Goal: Task Accomplishment & Management: Manage account settings

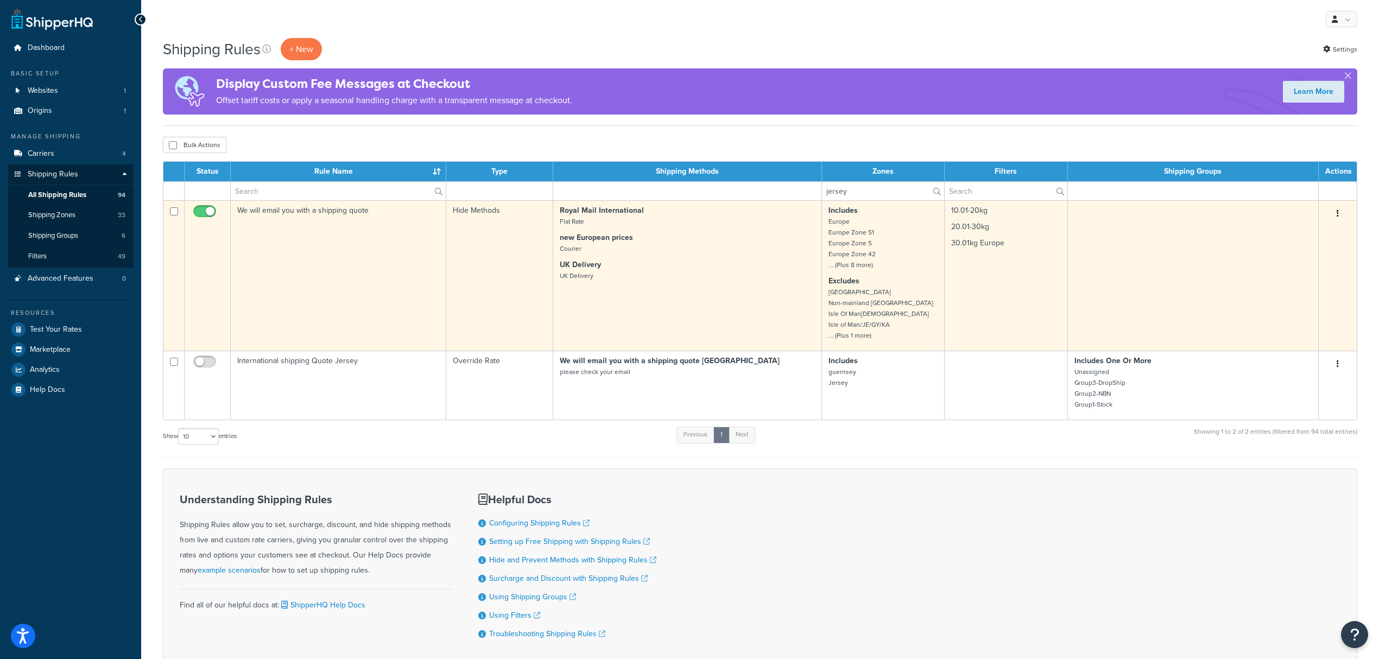
click at [1032, 249] on p "30.01kg Europe" at bounding box center [1006, 243] width 110 height 11
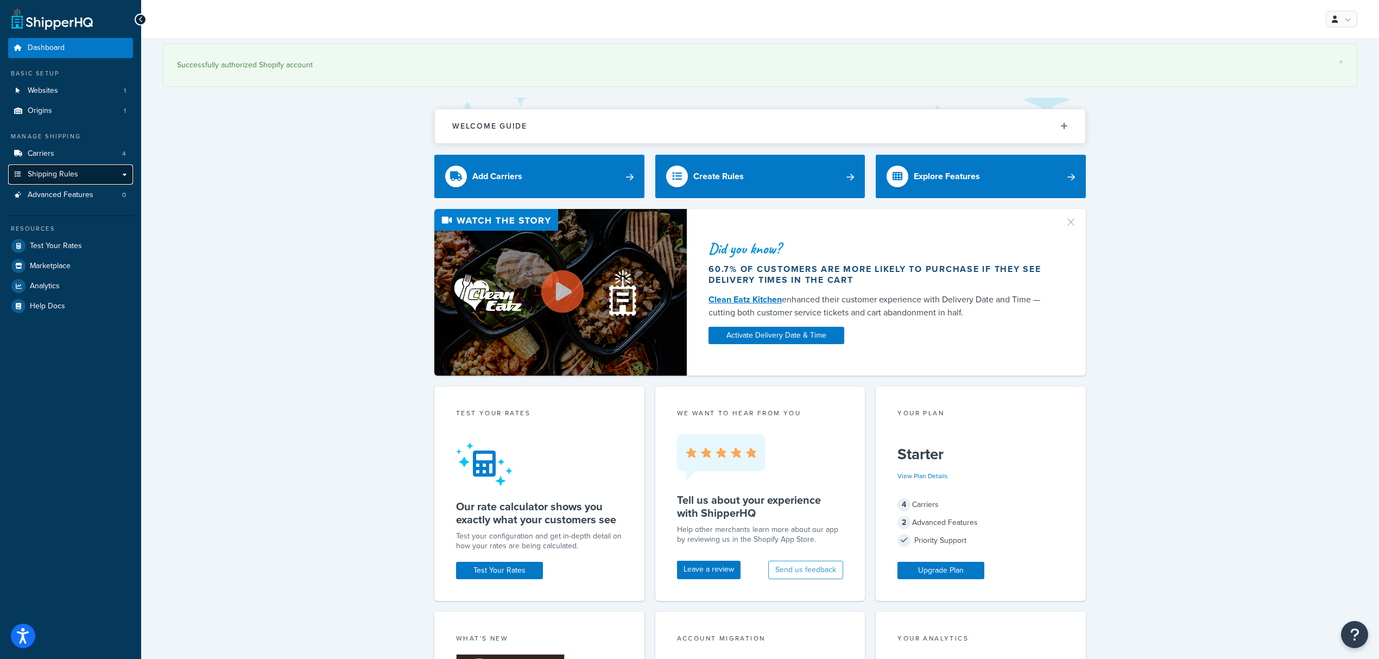
click at [68, 170] on span "Shipping Rules" at bounding box center [53, 174] width 50 height 9
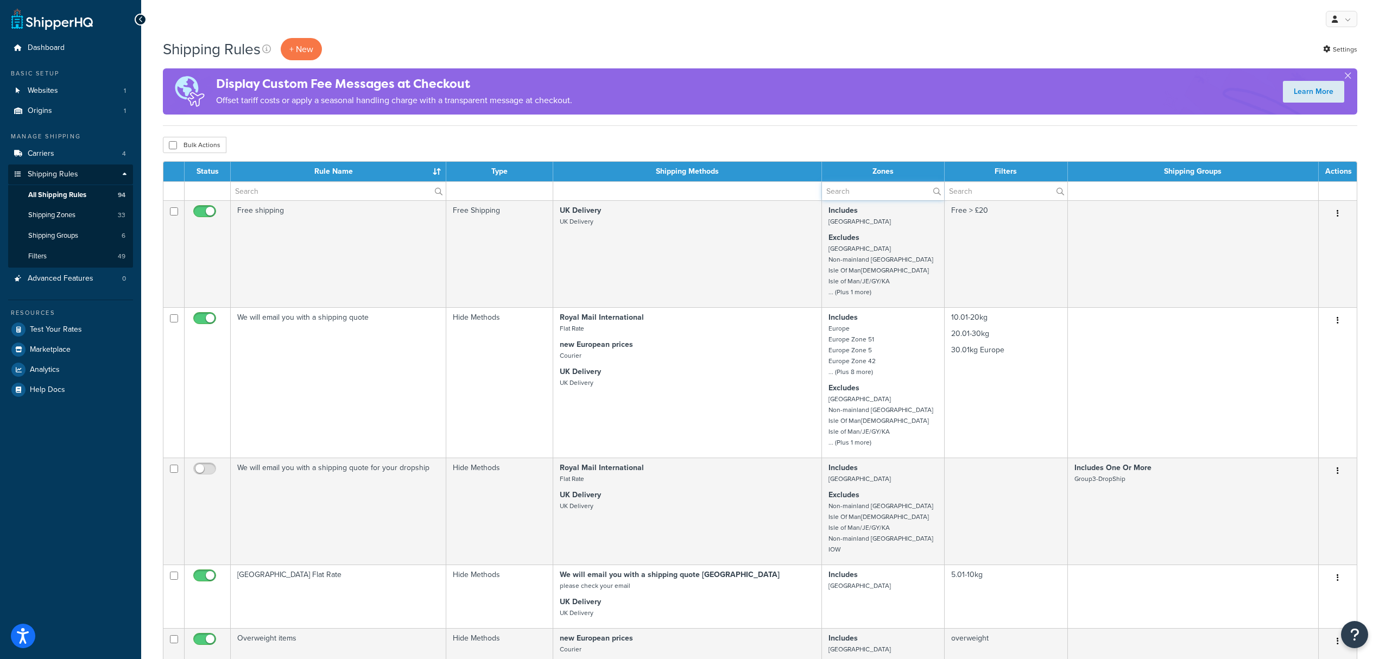
click at [887, 197] on input "text" at bounding box center [883, 191] width 122 height 18
type input "jersey"
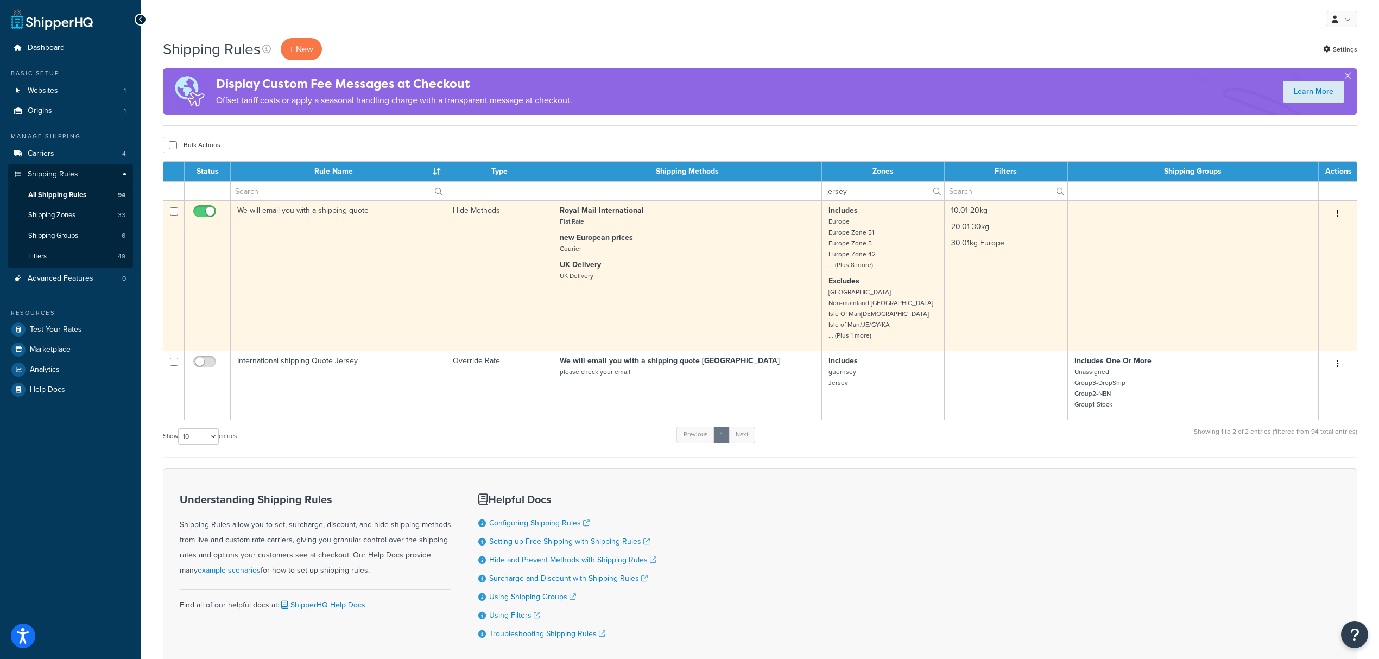
click at [940, 276] on td "Includes Europe Europe Zone 51 Europe Zone 5 Europe Zone 42 ... (Plus 8 more) E…" at bounding box center [883, 275] width 123 height 150
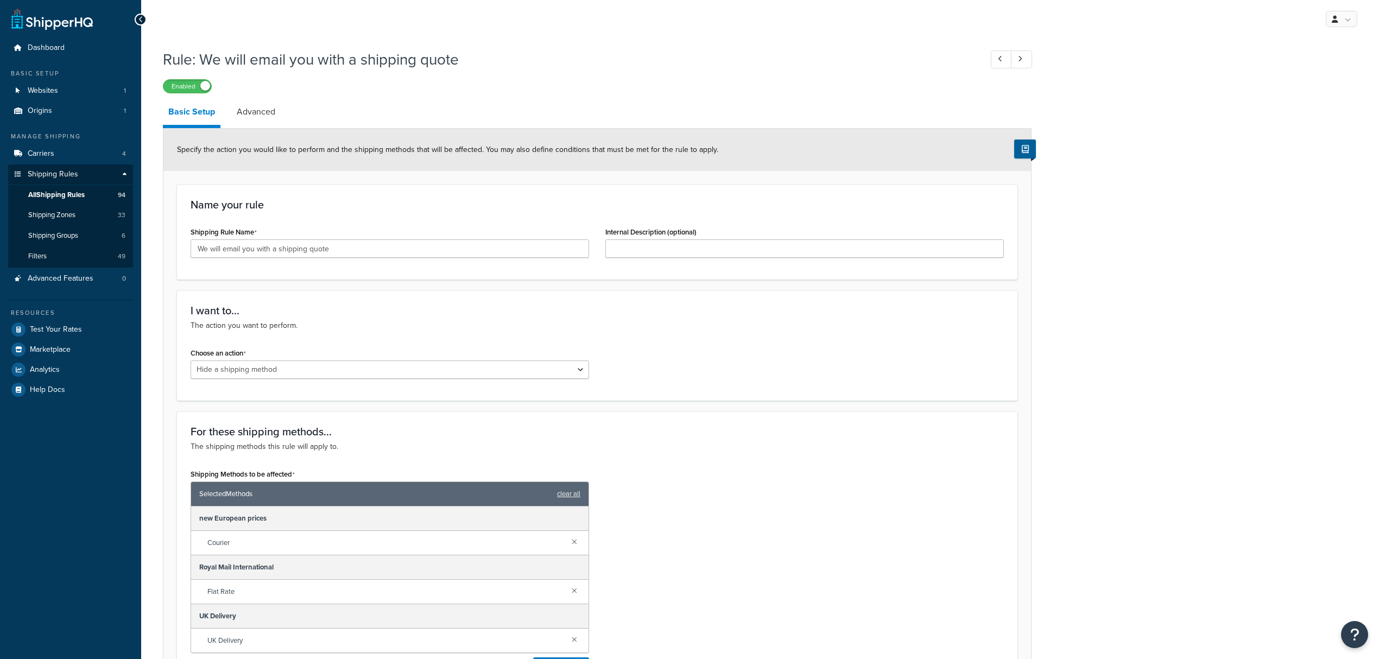
select select "HIDE"
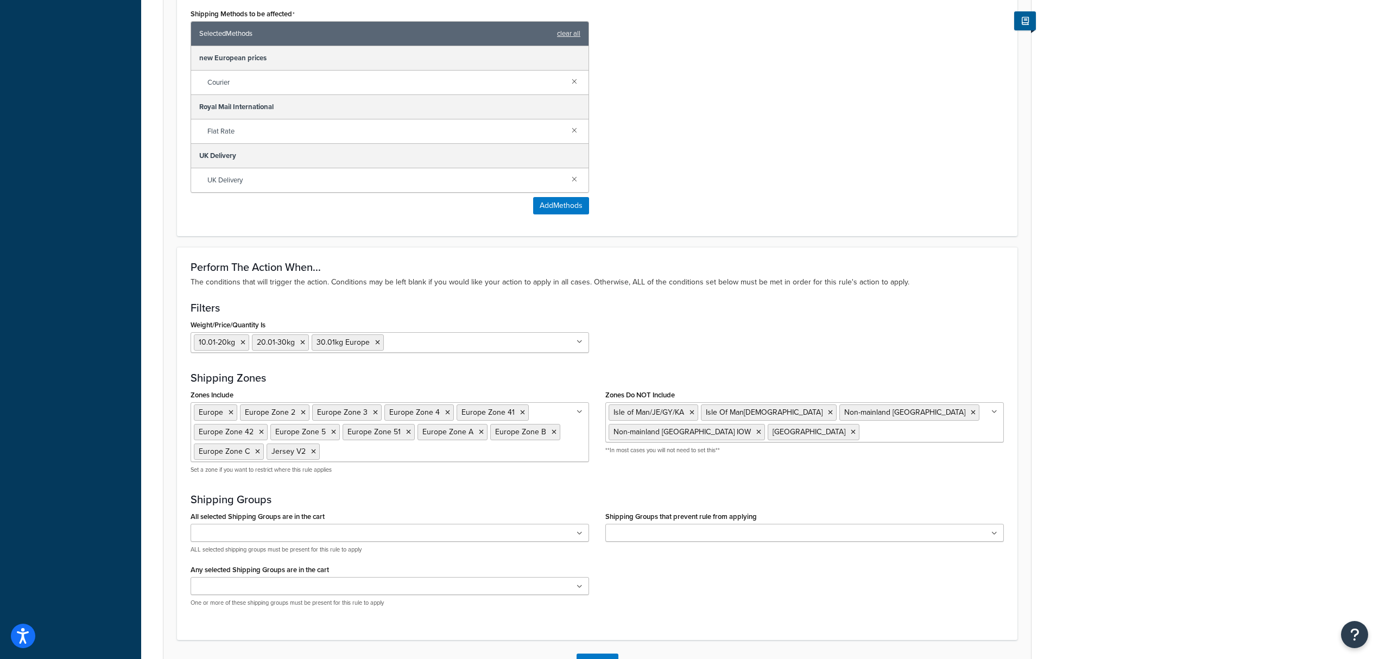
scroll to position [507, 0]
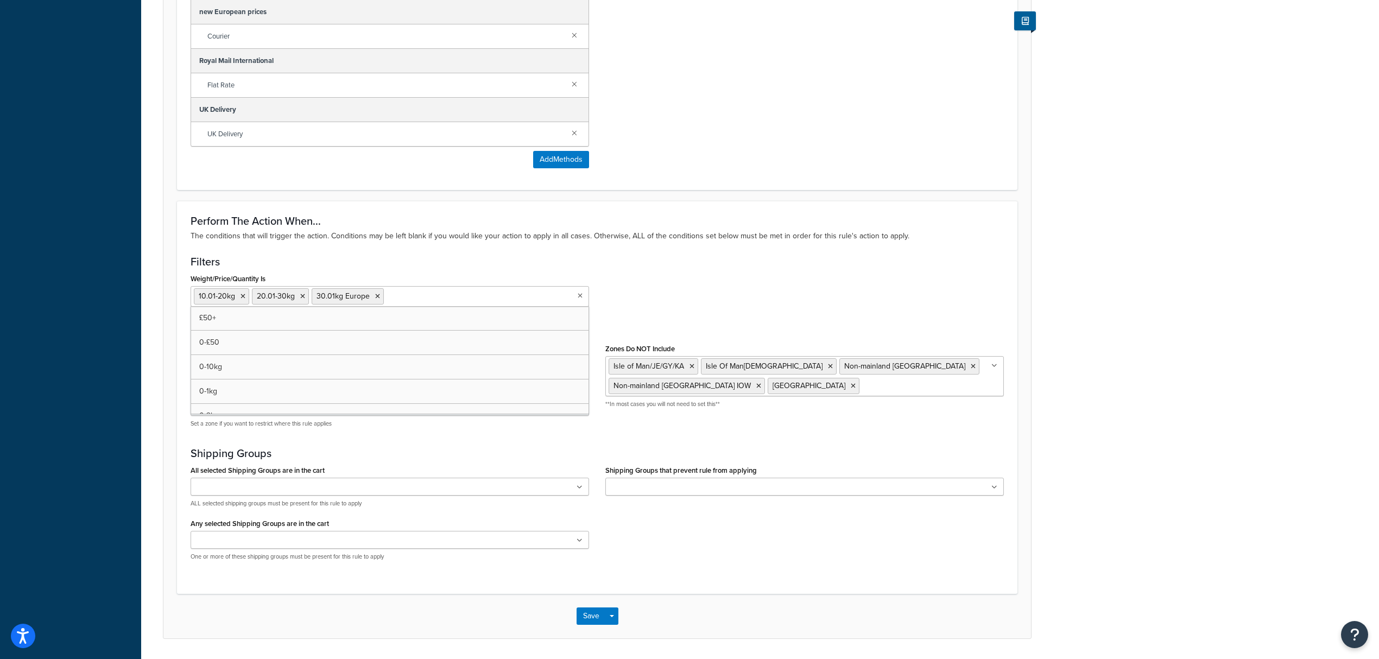
click at [452, 302] on input "Weight/Price/Quantity Is" at bounding box center [435, 296] width 96 height 12
type input "5"
drag, startPoint x: 680, startPoint y: 276, endPoint x: 624, endPoint y: 280, distance: 56.1
click at [678, 276] on div "Weight/Price/Quantity Is 10.01-20kg 20.01-30kg 30.01kg Europe 5.01-10kg £50+ 0-…" at bounding box center [597, 293] width 830 height 44
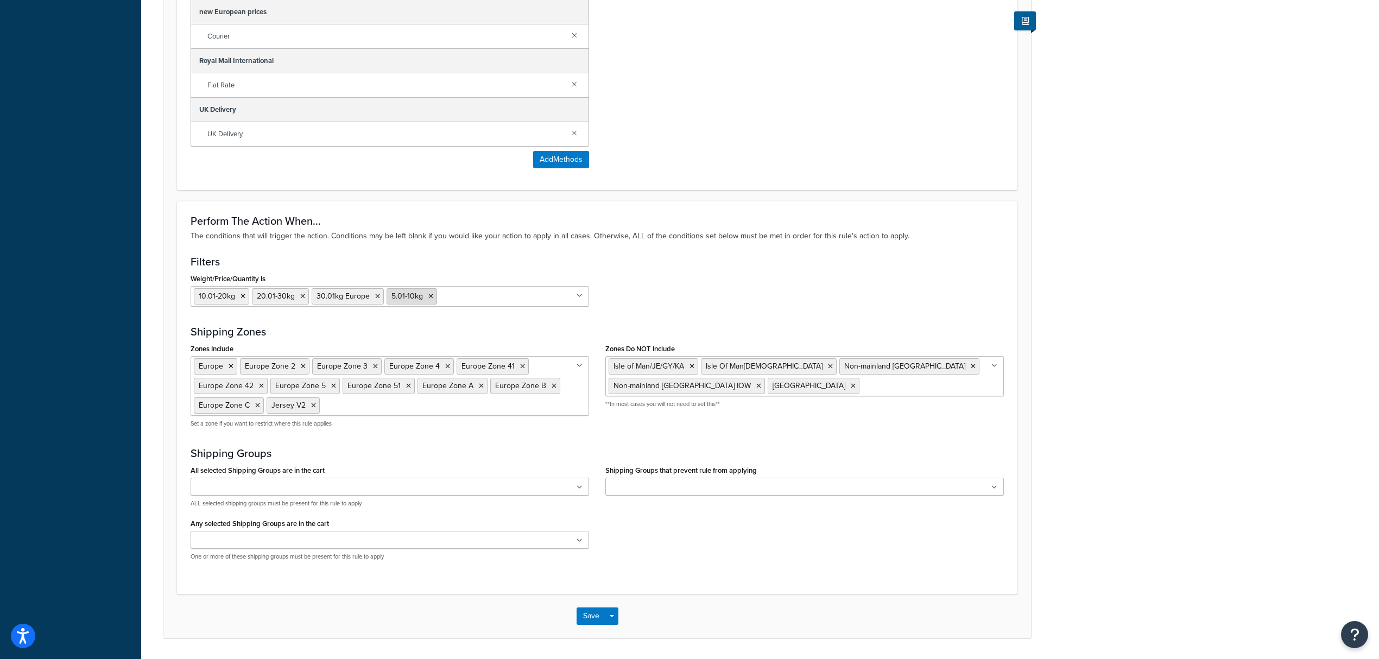
click at [394, 301] on span "5.01-10kg" at bounding box center [406, 295] width 31 height 11
click at [591, 622] on button "Save" at bounding box center [591, 616] width 29 height 17
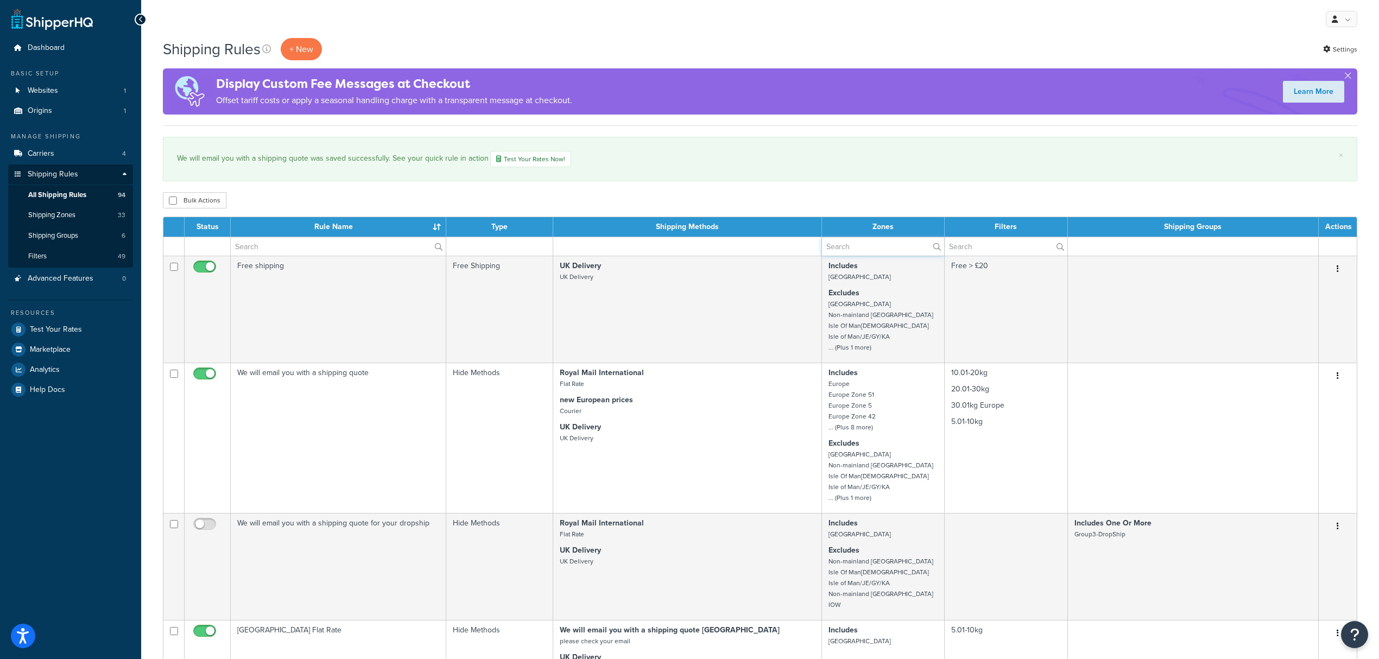
click at [861, 247] on input "text" at bounding box center [883, 246] width 122 height 18
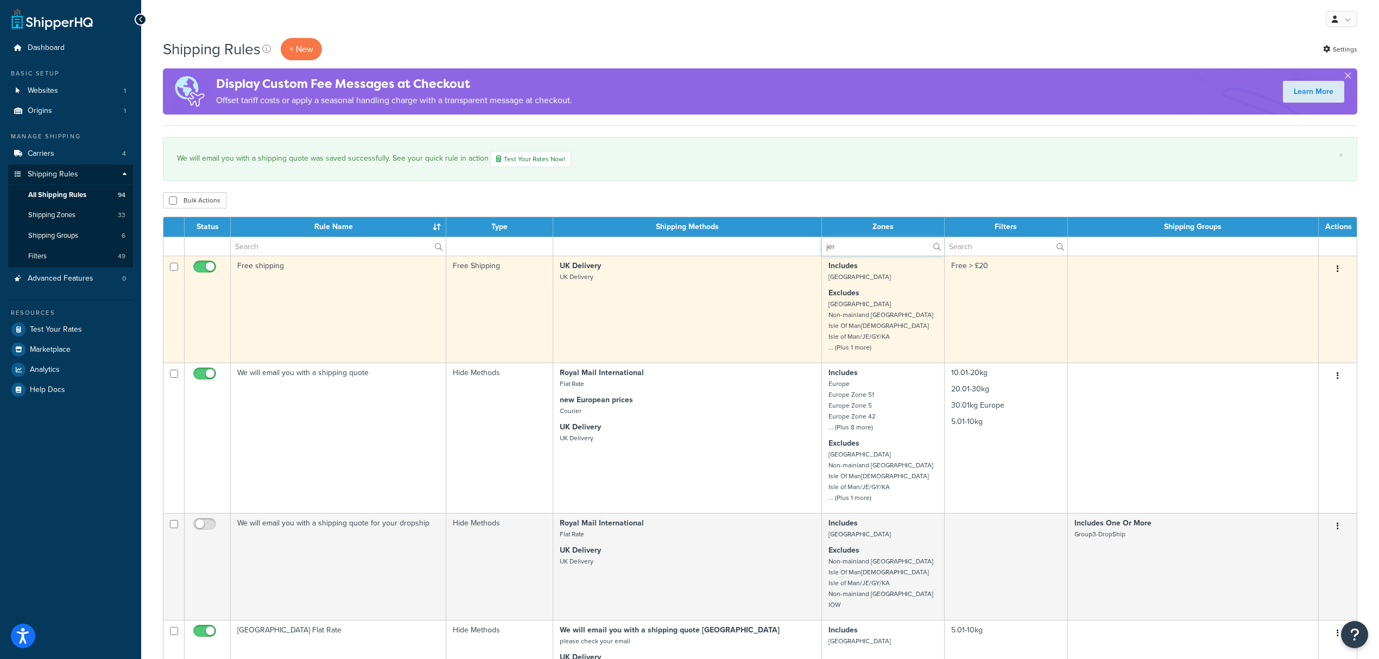
type input "jersey"
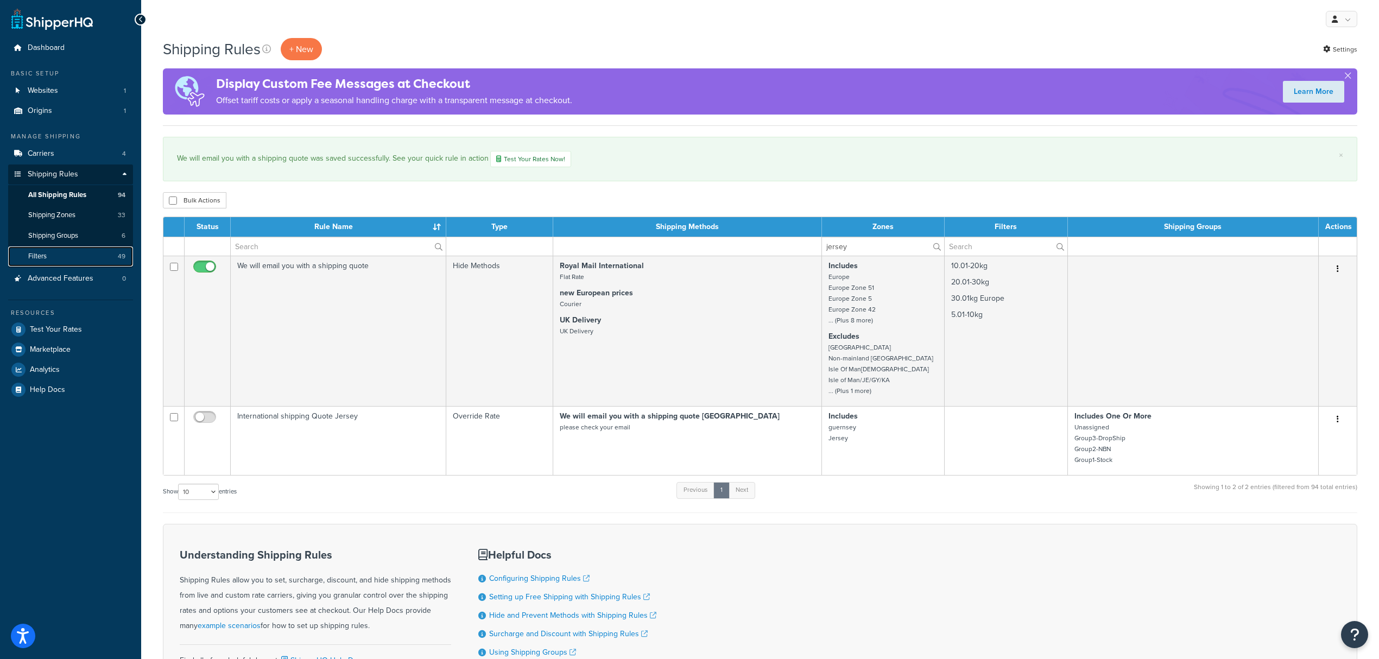
click at [51, 256] on link "Filters 49" at bounding box center [70, 257] width 125 height 20
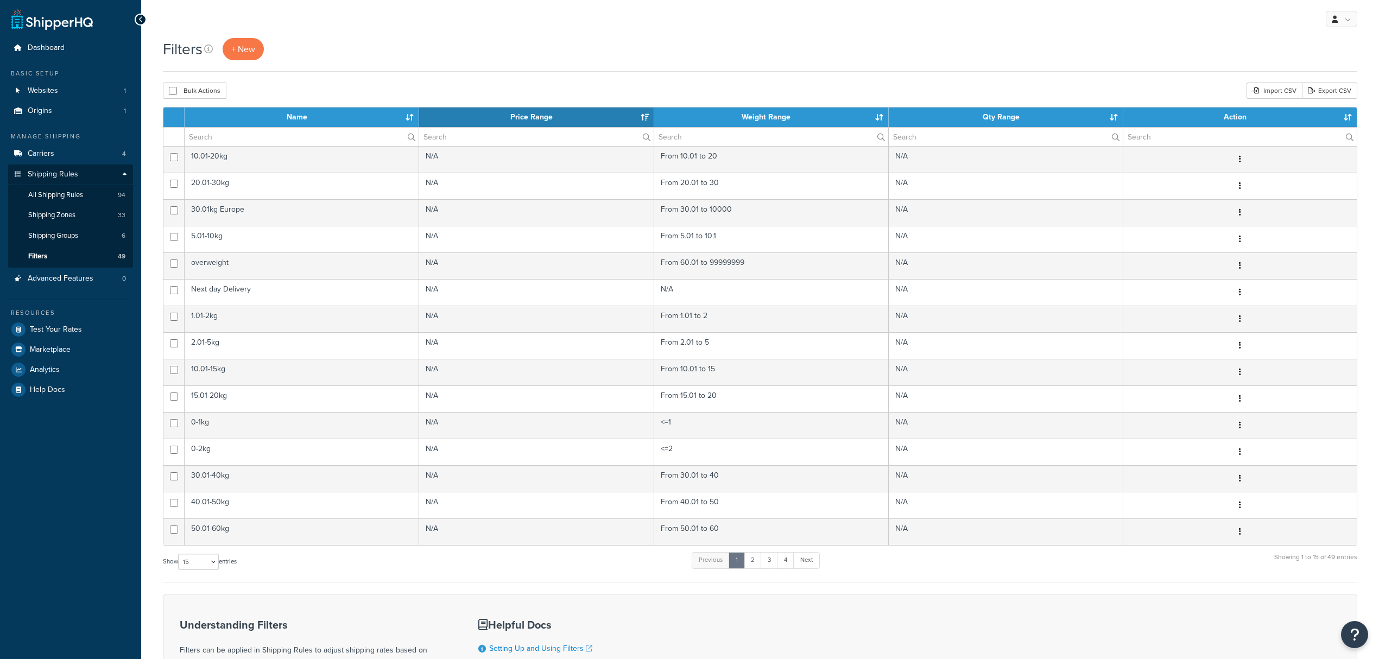
select select "15"
click at [223, 135] on input "text" at bounding box center [302, 137] width 234 height 18
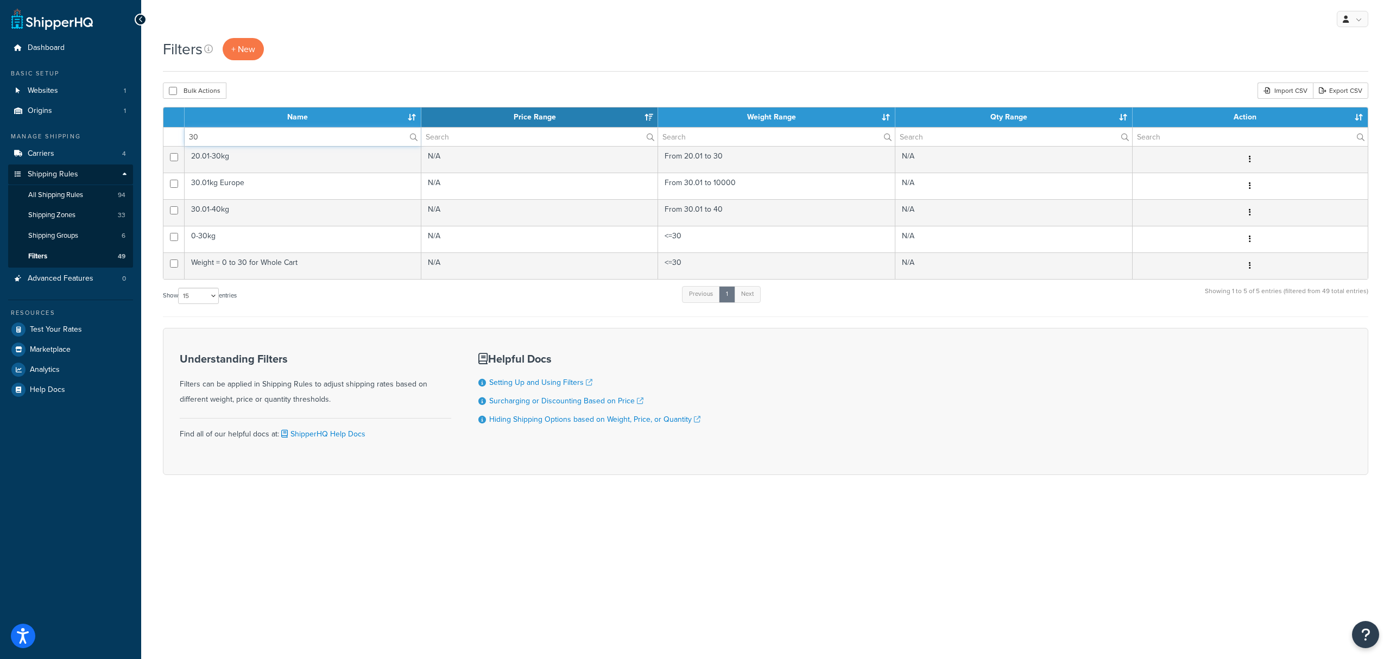
drag, startPoint x: 218, startPoint y: 135, endPoint x: 172, endPoint y: 135, distance: 46.2
click at [172, 135] on tr "30" at bounding box center [765, 136] width 1204 height 19
type input "0"
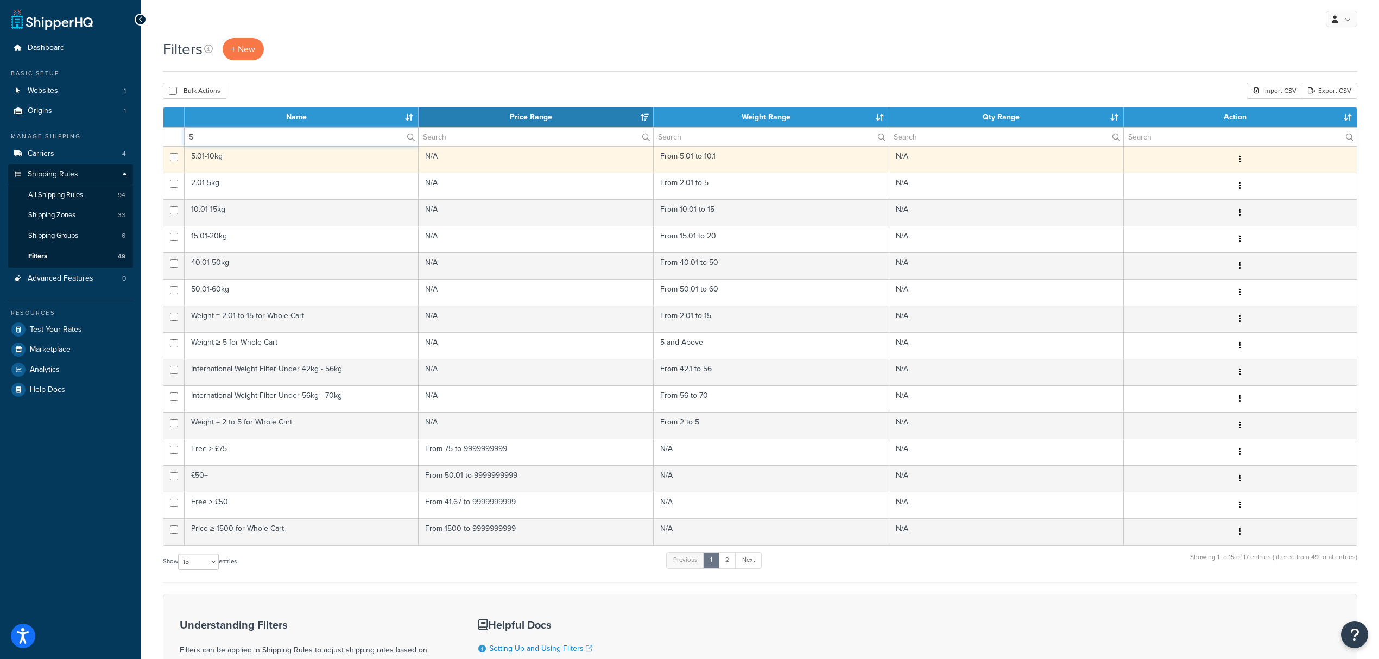
type input "5"
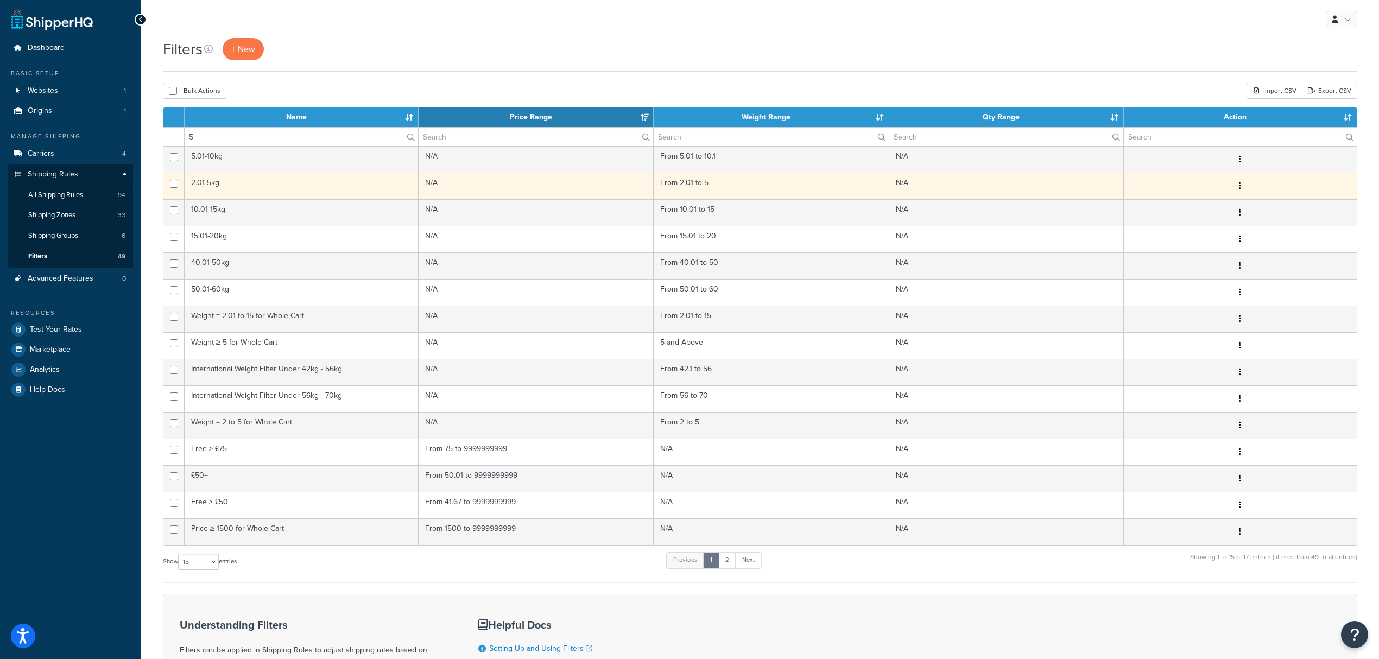
click at [337, 175] on td "2.01-5kg" at bounding box center [302, 186] width 234 height 27
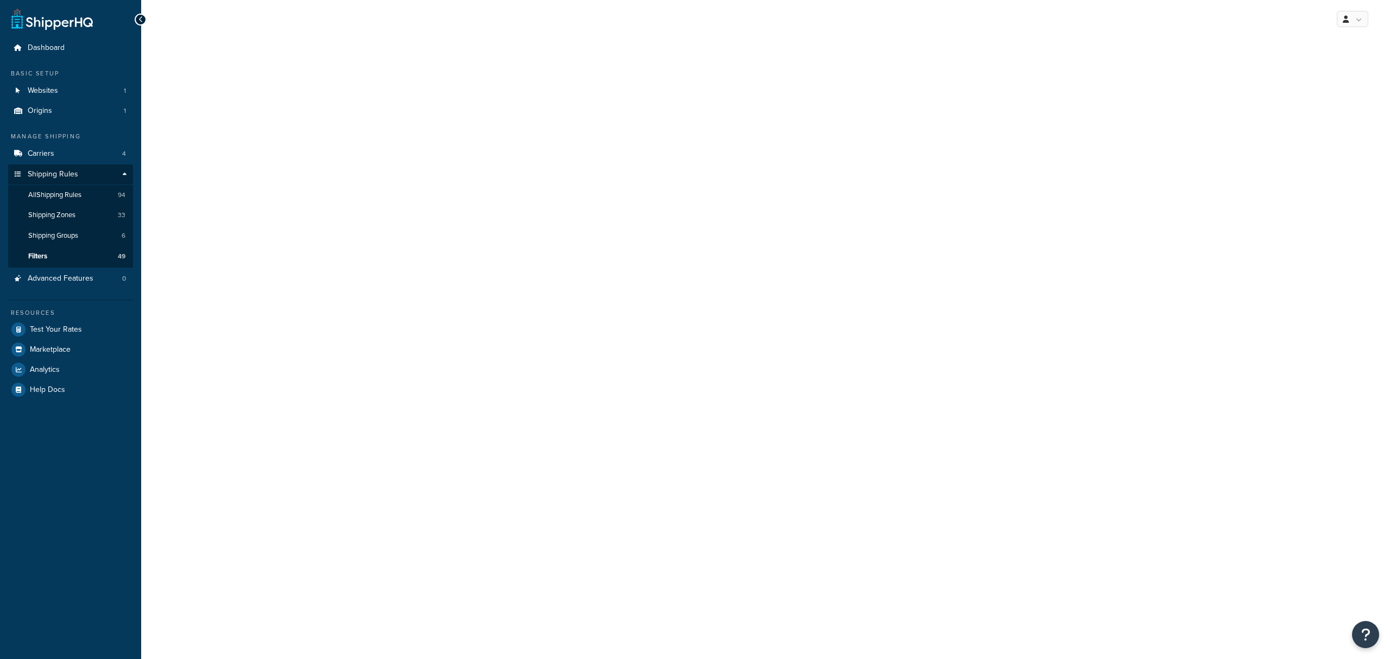
select select "range"
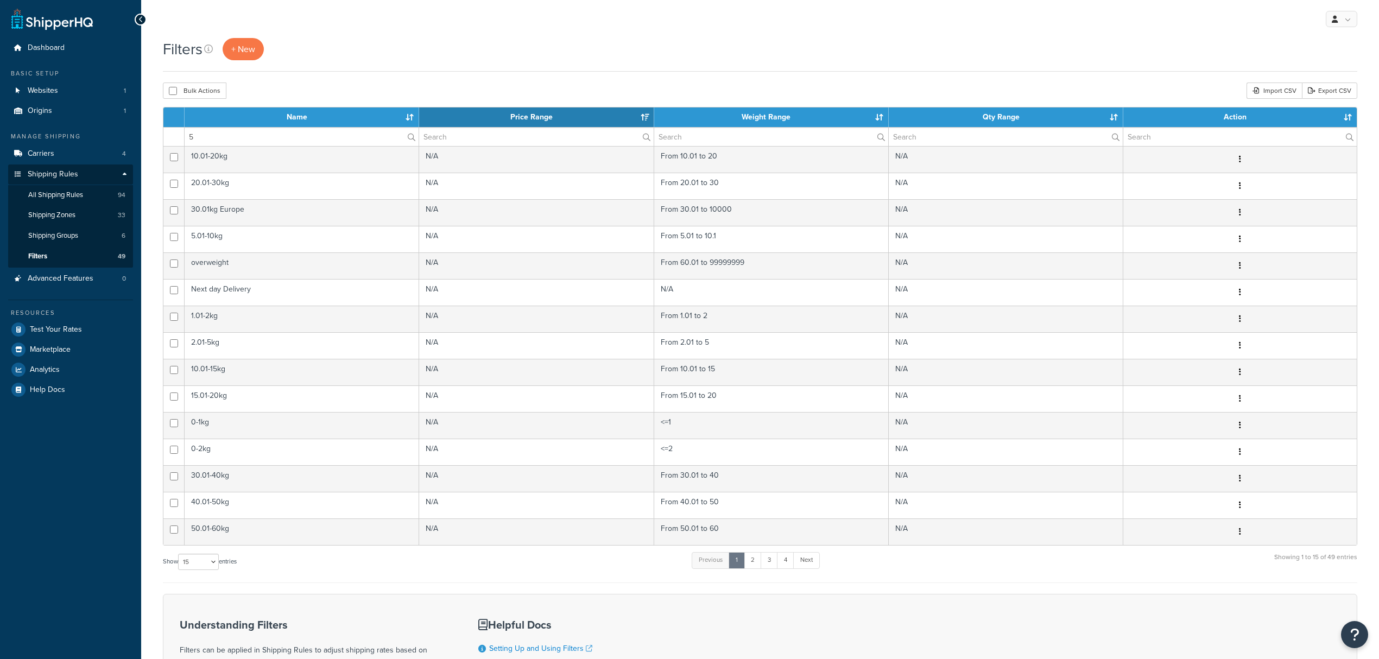
select select "15"
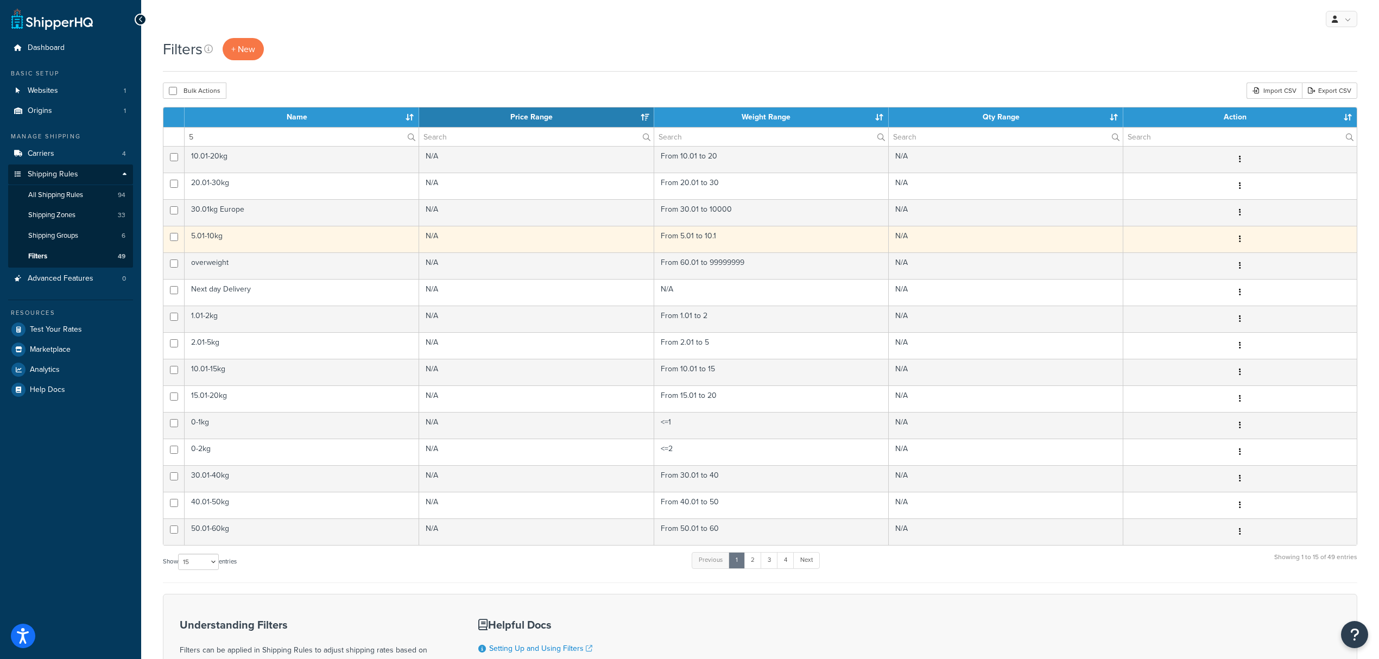
click at [219, 238] on td "5.01-10kg" at bounding box center [302, 239] width 235 height 27
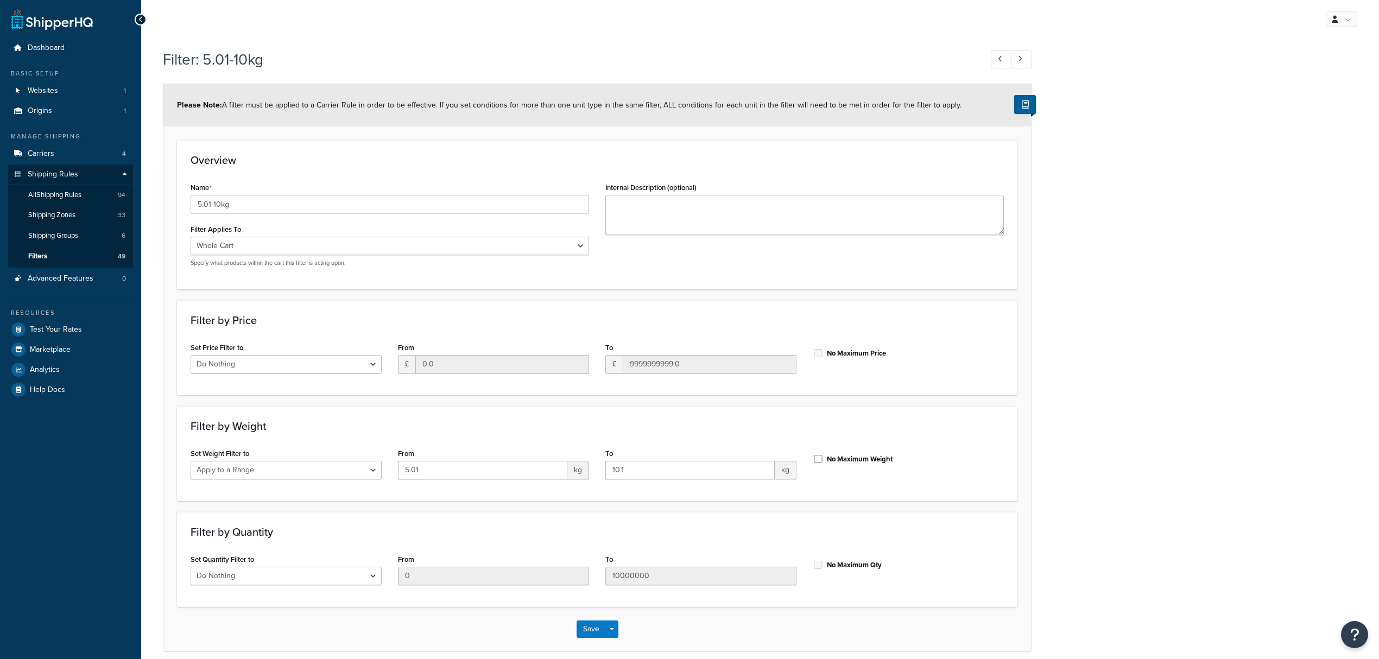
select select "range"
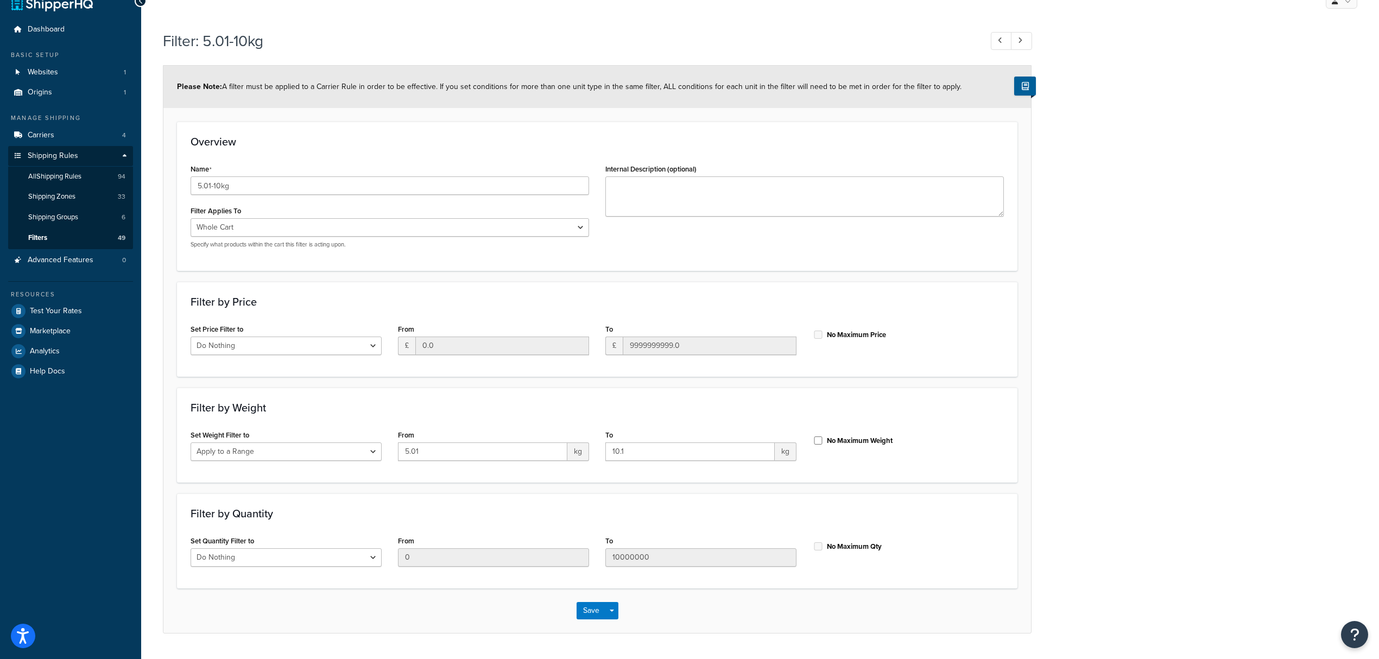
scroll to position [48, 0]
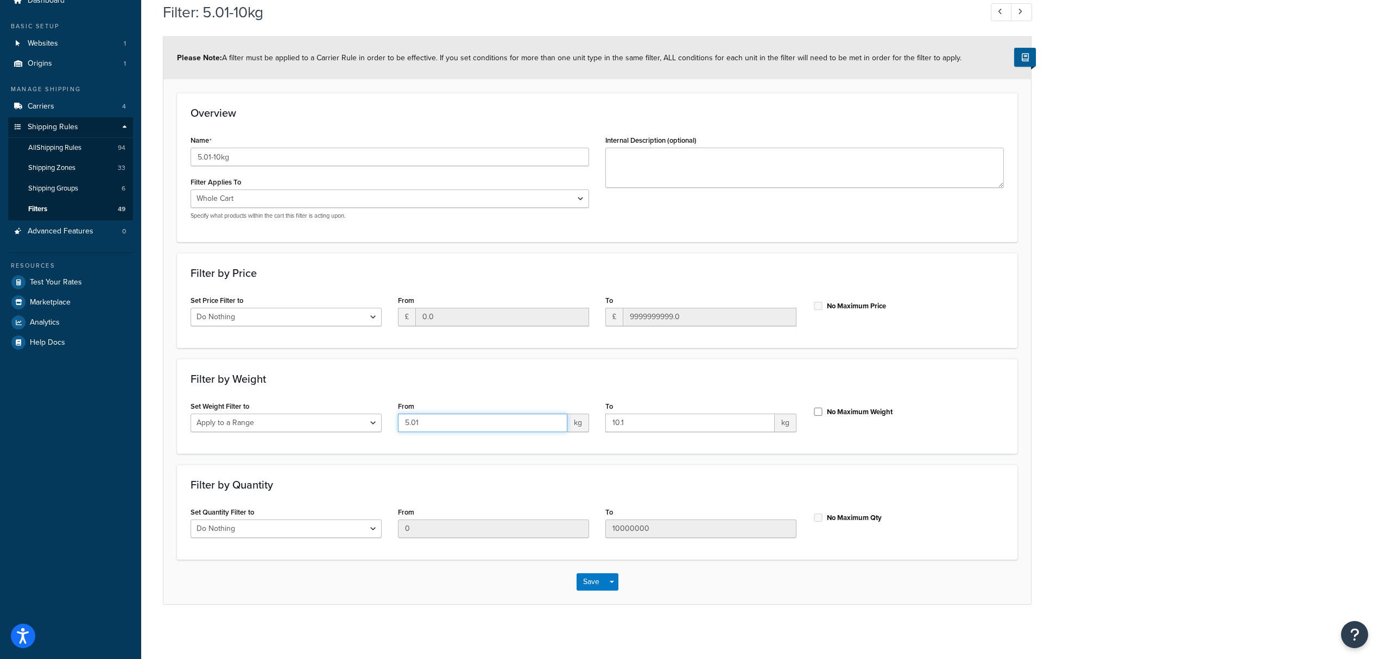
click at [420, 419] on input "5.01" at bounding box center [482, 423] width 169 height 18
type input "5.00"
click at [583, 583] on button "Save" at bounding box center [591, 581] width 29 height 17
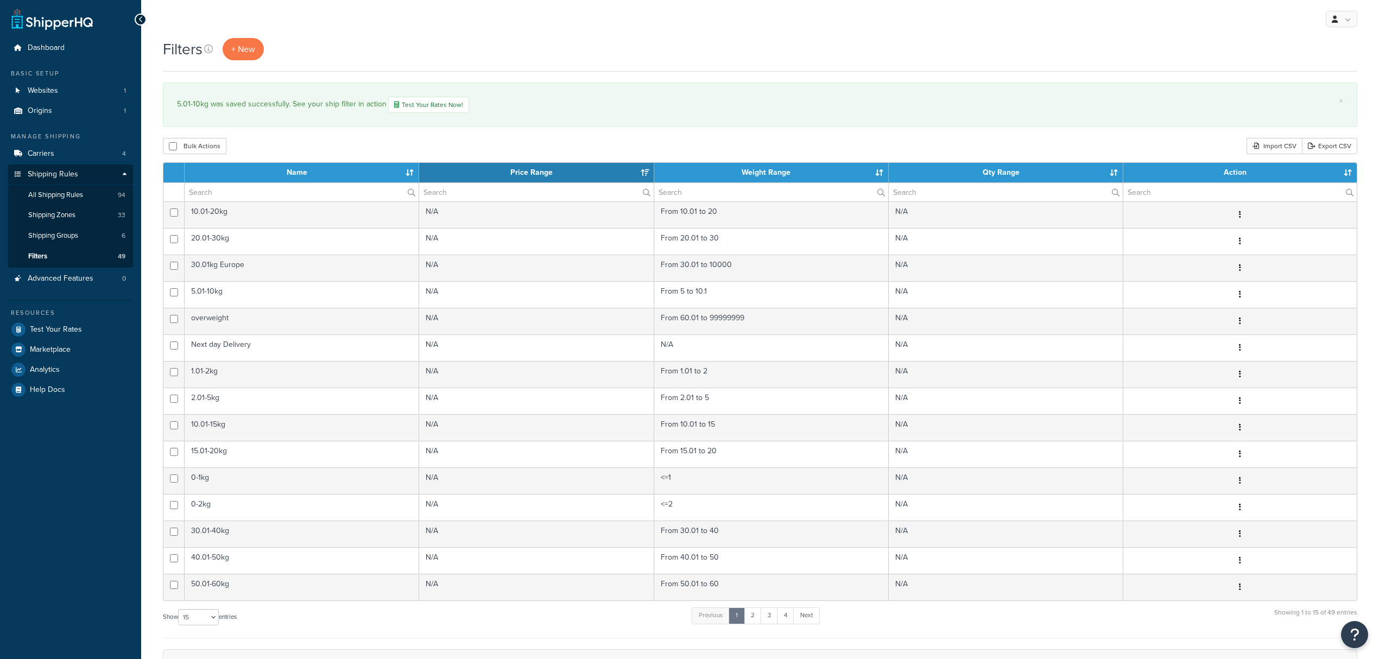
select select "15"
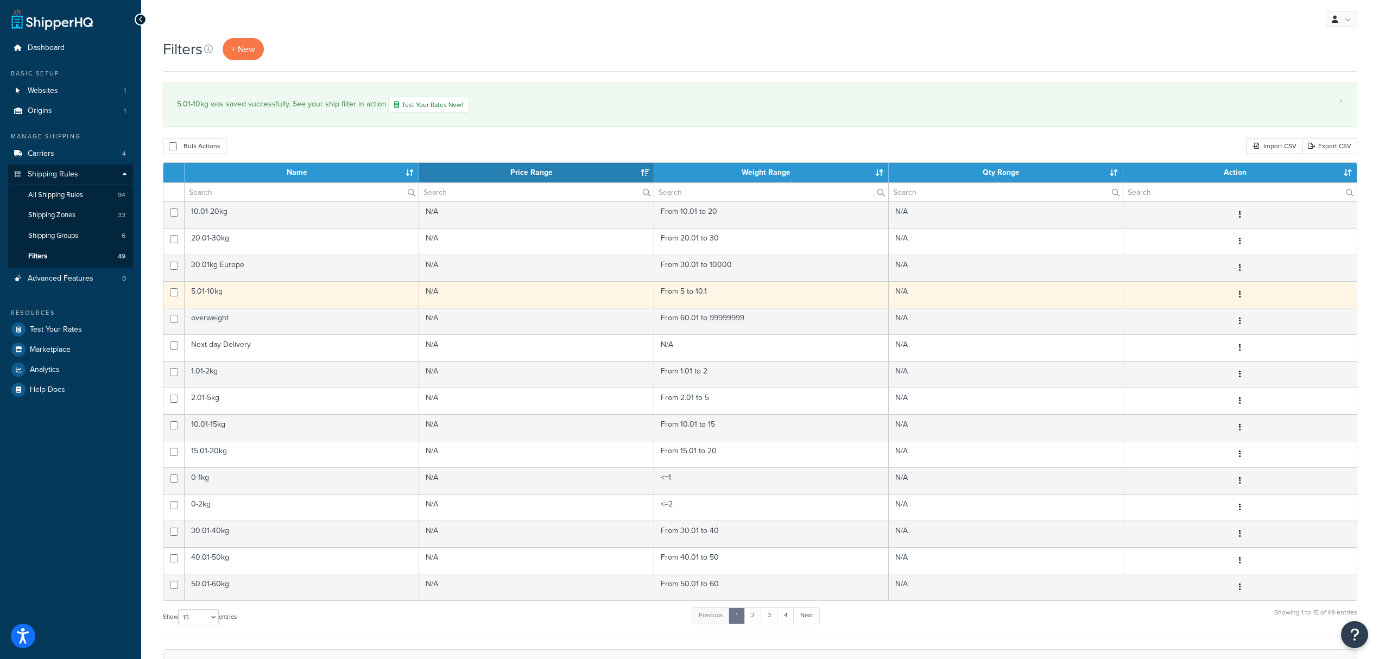
click at [231, 299] on td "5.01-10kg" at bounding box center [302, 294] width 235 height 27
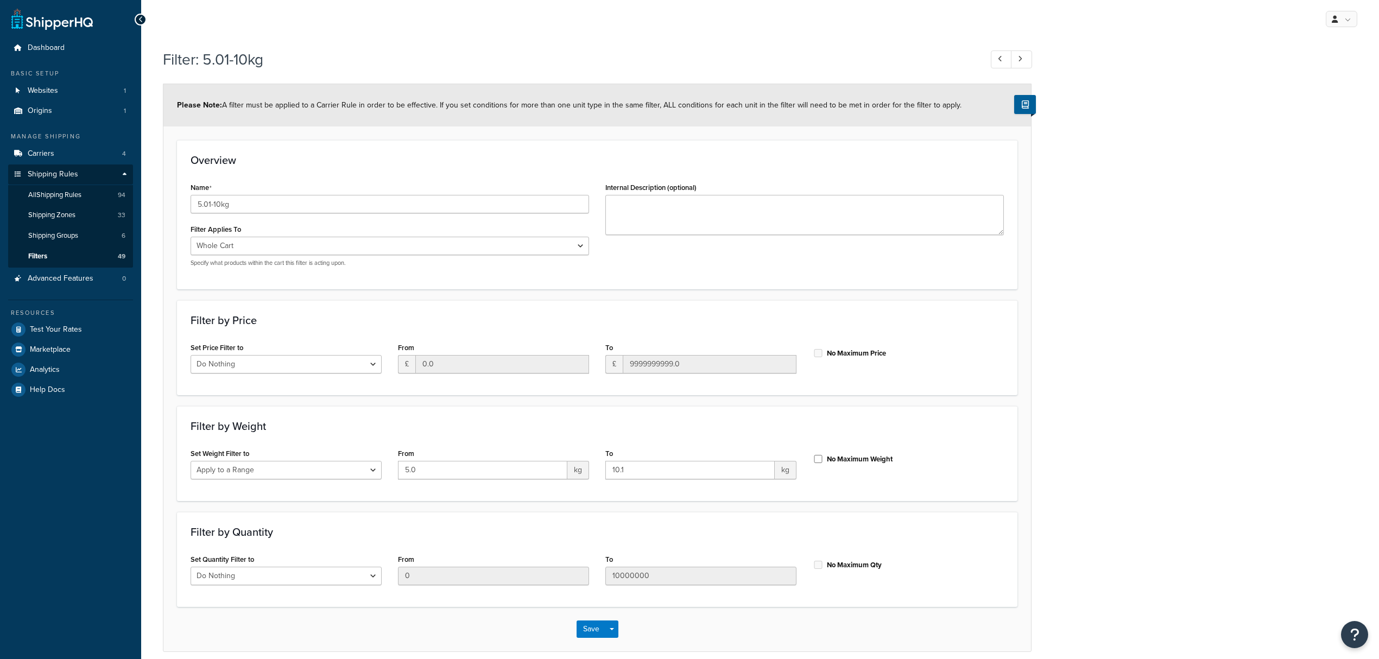
select select "range"
click at [213, 201] on input "5.01-10kg" at bounding box center [390, 204] width 399 height 18
type input "5.00-10kg"
click at [580, 633] on button "Save" at bounding box center [591, 629] width 29 height 17
